Goal: Task Accomplishment & Management: Manage account settings

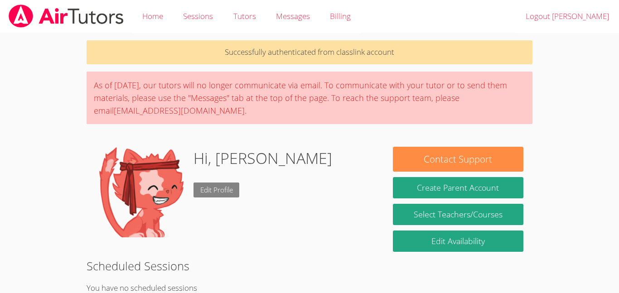
click at [228, 188] on link "Edit Profile" at bounding box center [217, 190] width 46 height 15
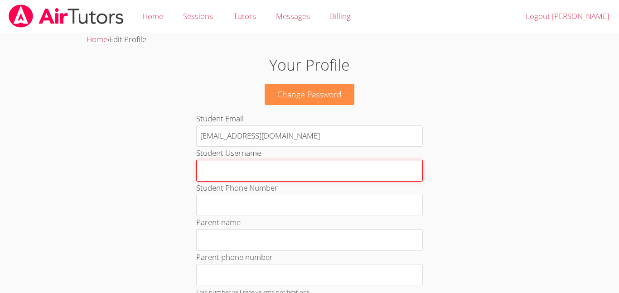
click at [257, 169] on input "Student Username" at bounding box center [309, 171] width 227 height 22
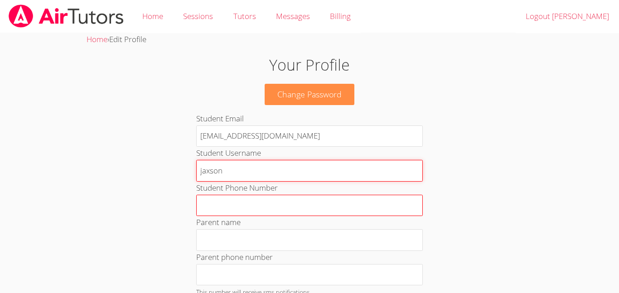
type input "jaxson"
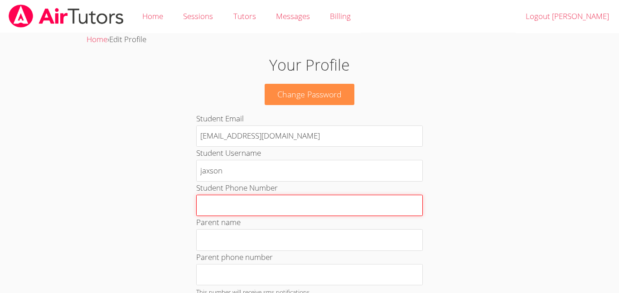
click at [245, 209] on input "Student Phone Number" at bounding box center [309, 206] width 227 height 22
type input "4"
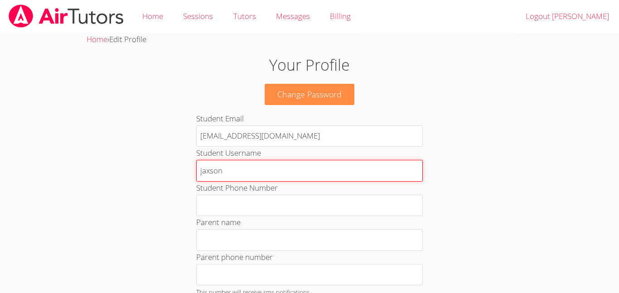
drag, startPoint x: 234, startPoint y: 175, endPoint x: 85, endPoint y: 190, distance: 149.4
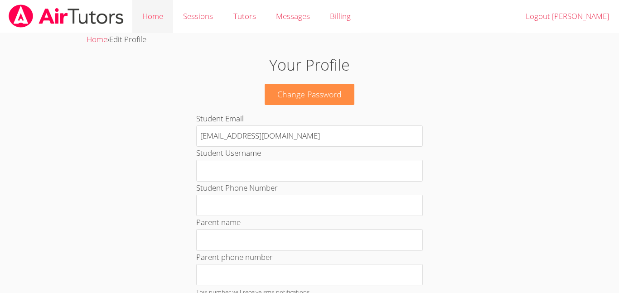
click at [150, 17] on link "Home" at bounding box center [152, 16] width 41 height 33
